Goal: Task Accomplishment & Management: Manage account settings

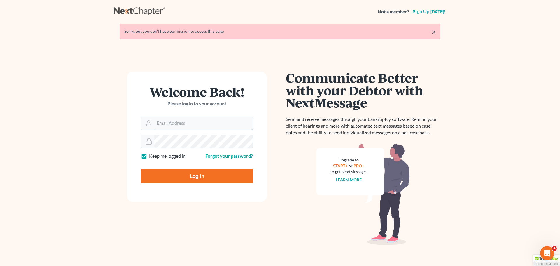
type input "[PERSON_NAME][EMAIL_ADDRESS][DOMAIN_NAME]"
click at [204, 178] on input "Log In" at bounding box center [197, 176] width 112 height 15
type input "Thinking..."
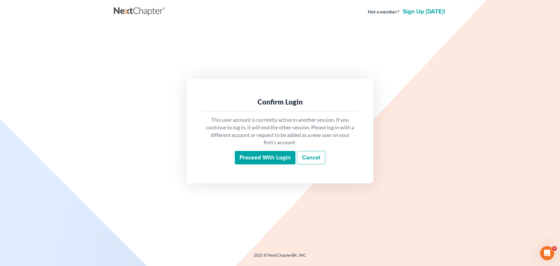
click at [253, 159] on input "Proceed with login" at bounding box center [265, 157] width 61 height 13
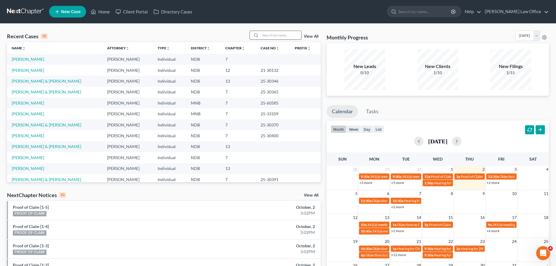
click at [268, 36] on input "search" at bounding box center [280, 35] width 41 height 8
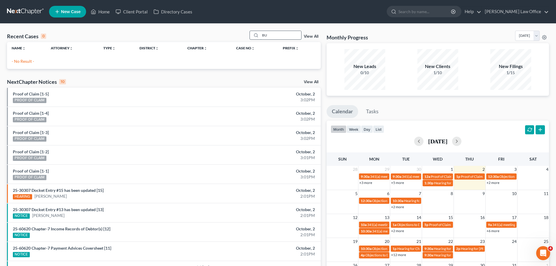
type input "B"
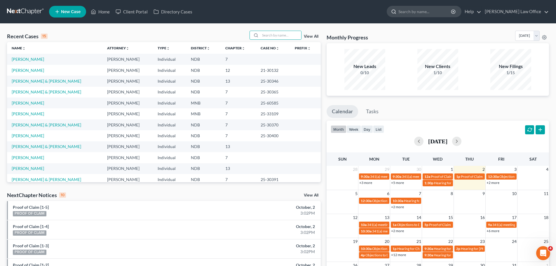
click at [419, 12] on input "search" at bounding box center [424, 11] width 53 height 11
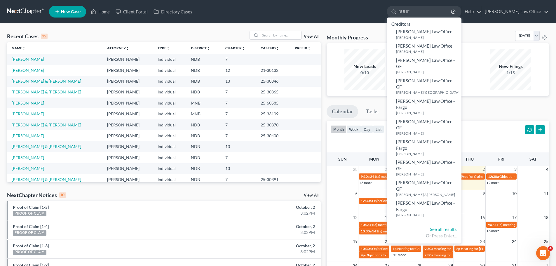
type input "BULIE"
click at [312, 13] on ul "New Case Home Client Portal Directory Cases BULIE - No Result - Creditors Bulie…" at bounding box center [299, 11] width 500 height 15
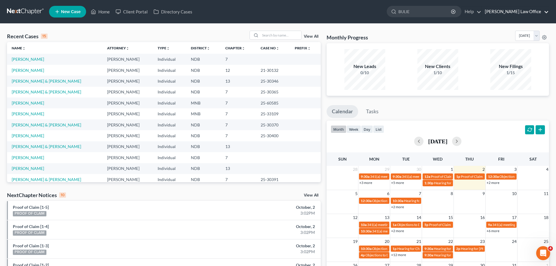
click at [546, 10] on link "[PERSON_NAME] Law Office" at bounding box center [514, 11] width 67 height 10
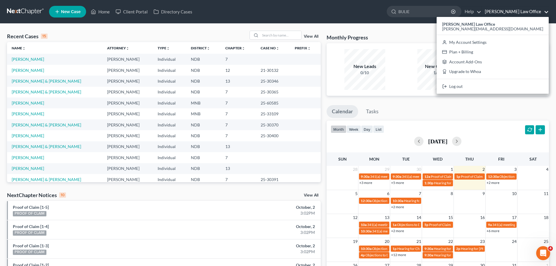
click at [342, 14] on ul "New Case Home Client Portal Directory Cases BULIE - No Result - Creditors Bulie…" at bounding box center [299, 11] width 500 height 15
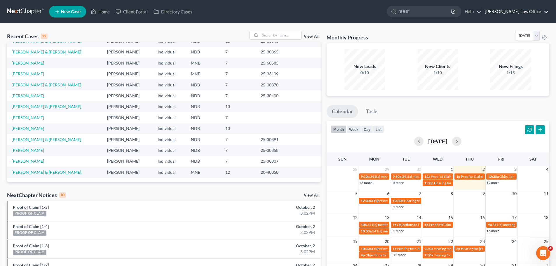
click at [546, 9] on link "[PERSON_NAME] Law Office" at bounding box center [514, 11] width 67 height 10
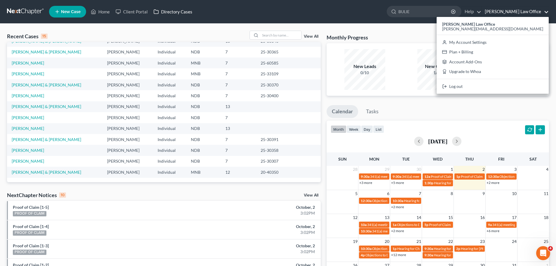
click at [176, 12] on link "Directory Cases" at bounding box center [172, 11] width 45 height 10
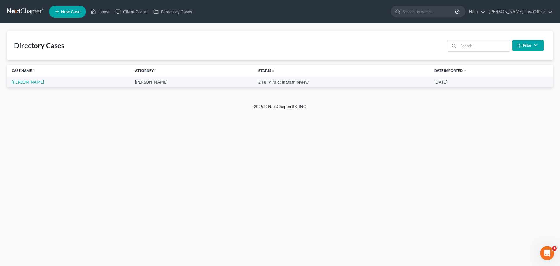
click at [71, 9] on link "New Case" at bounding box center [67, 12] width 37 height 12
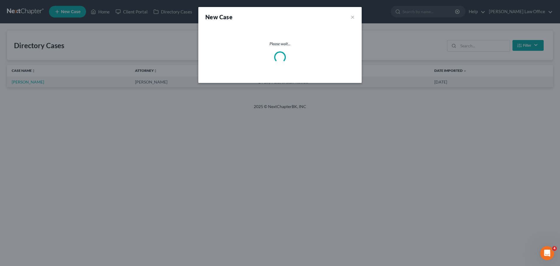
select select "60"
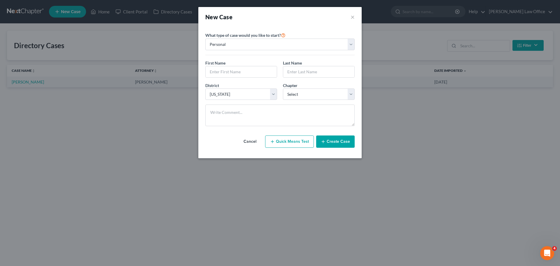
drag, startPoint x: 484, startPoint y: 177, endPoint x: 487, endPoint y: 164, distance: 13.2
click at [488, 172] on div "New Case × Please select case type * Bankruptcy Bankruptcy What type of case wo…" at bounding box center [280, 133] width 560 height 266
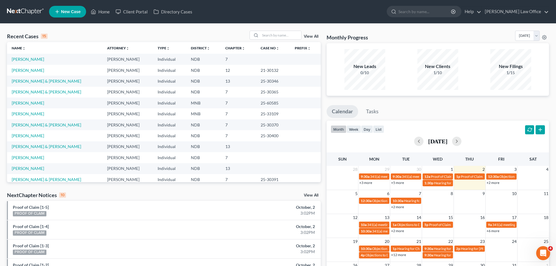
click at [313, 37] on link "View All" at bounding box center [311, 36] width 15 height 4
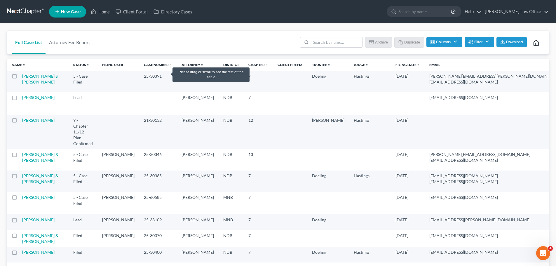
click at [177, 72] on td "[PERSON_NAME]" at bounding box center [198, 81] width 42 height 21
click at [177, 71] on td "[PERSON_NAME]" at bounding box center [198, 81] width 42 height 21
click at [483, 40] on button "Filter" at bounding box center [478, 42] width 29 height 10
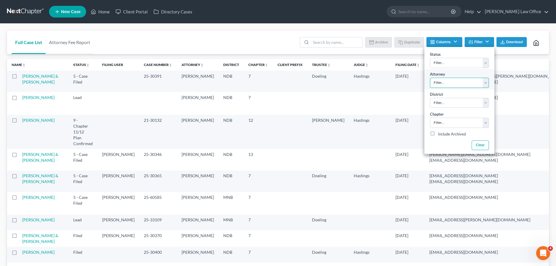
click at [486, 85] on select "Filter... Sara Diaz Alan Sorensen Kenneth Bulie" at bounding box center [459, 83] width 59 height 10
select select "2"
click at [430, 78] on select "Filter... Sara Diaz Alan Sorensen Kenneth Bulie" at bounding box center [459, 83] width 59 height 10
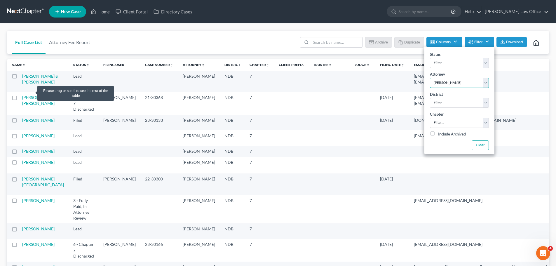
click at [30, 91] on td "Aguirre, Devon & Rachelle" at bounding box center [45, 81] width 46 height 21
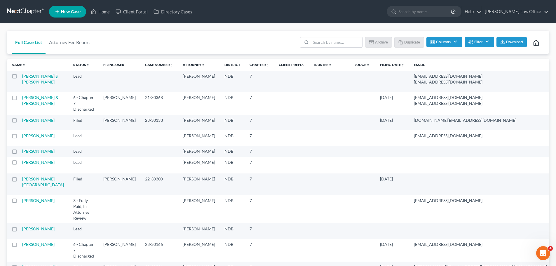
click at [32, 83] on link "Aguirre, Devon & Rachelle" at bounding box center [40, 78] width 36 height 11
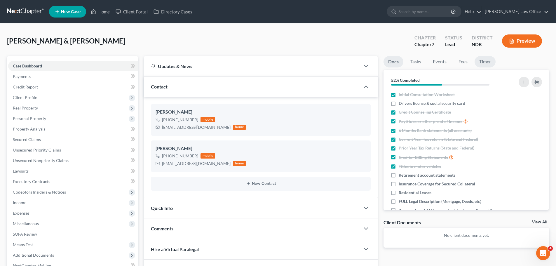
click at [486, 62] on link "Timer" at bounding box center [484, 61] width 21 height 11
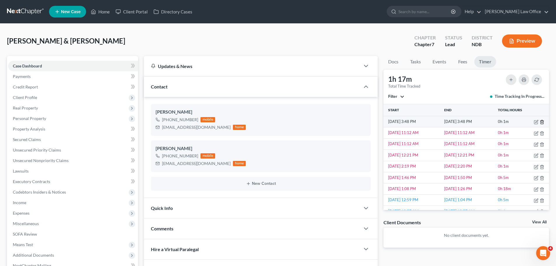
click at [542, 122] on line "button" at bounding box center [542, 122] width 0 height 1
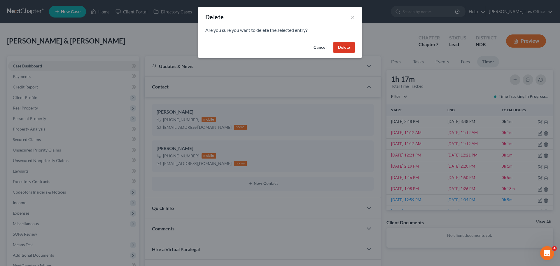
click at [344, 44] on button "Delete" at bounding box center [343, 48] width 21 height 12
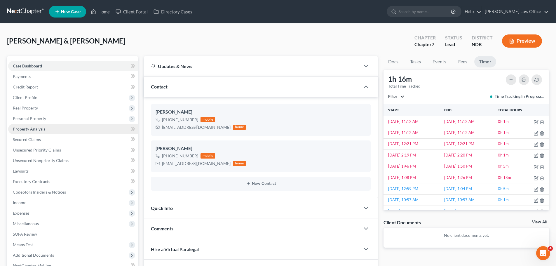
click at [38, 130] on span "Property Analysis" at bounding box center [29, 128] width 32 height 5
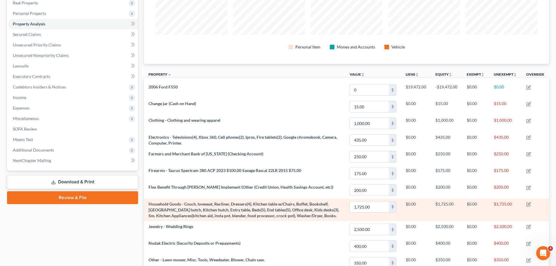
scroll to position [87, 0]
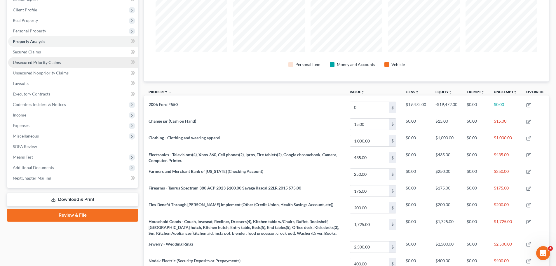
click at [42, 64] on span "Unsecured Priority Claims" at bounding box center [37, 62] width 48 height 5
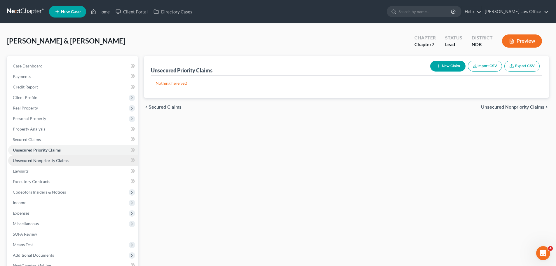
click at [39, 161] on span "Unsecured Nonpriority Claims" at bounding box center [41, 160] width 56 height 5
